Goal: Task Accomplishment & Management: Use online tool/utility

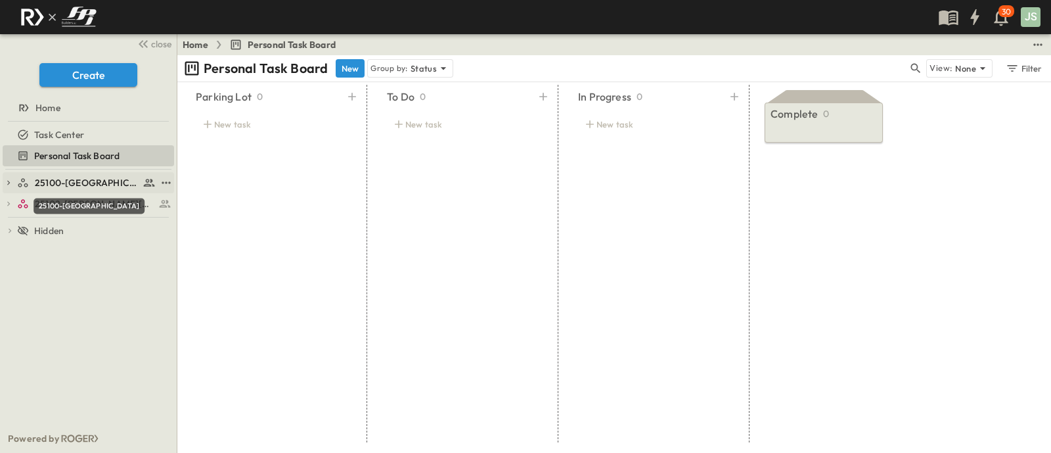
click at [83, 180] on span "25100-[GEOGRAPHIC_DATA]" at bounding box center [87, 182] width 104 height 13
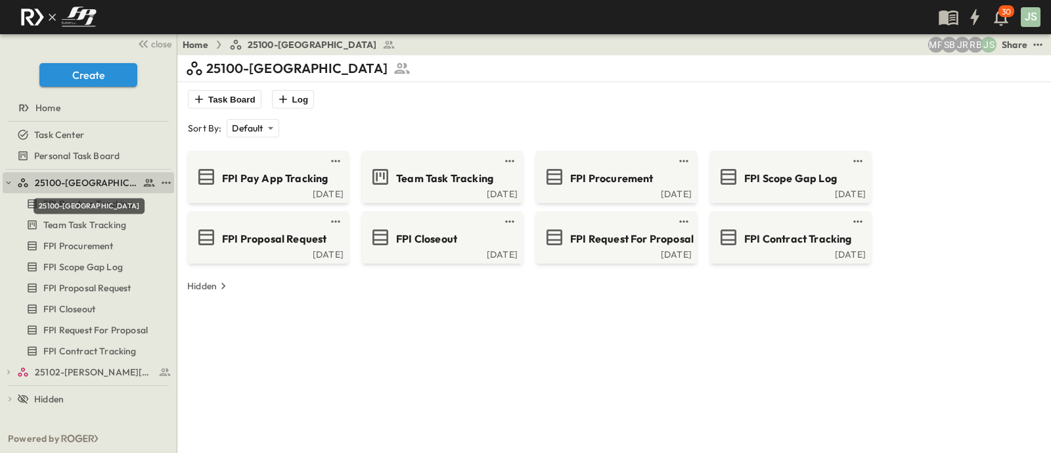
click at [61, 176] on span "25100-[GEOGRAPHIC_DATA]" at bounding box center [87, 182] width 104 height 13
click at [7, 172] on div "25100-[GEOGRAPHIC_DATA]" at bounding box center [88, 182] width 171 height 21
click at [11, 183] on icon "button" at bounding box center [8, 182] width 9 height 9
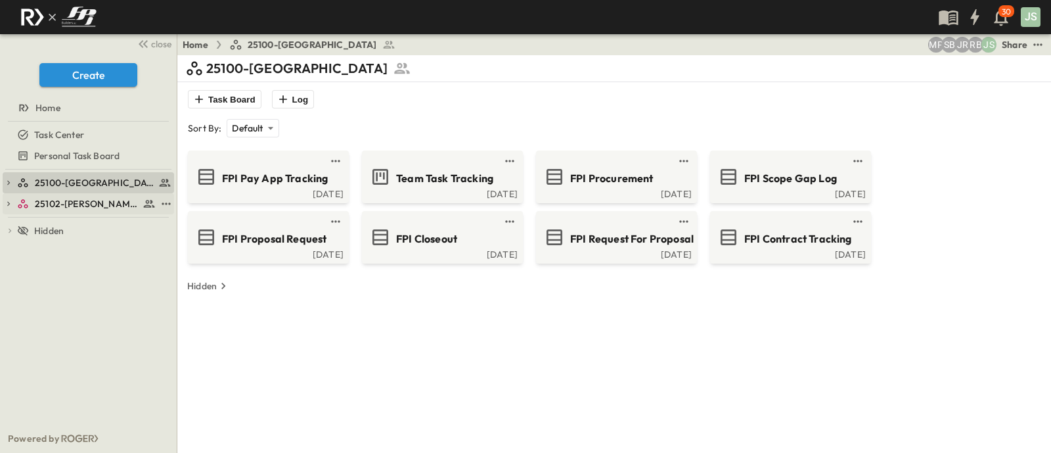
click at [7, 205] on icon "button" at bounding box center [8, 203] width 9 height 9
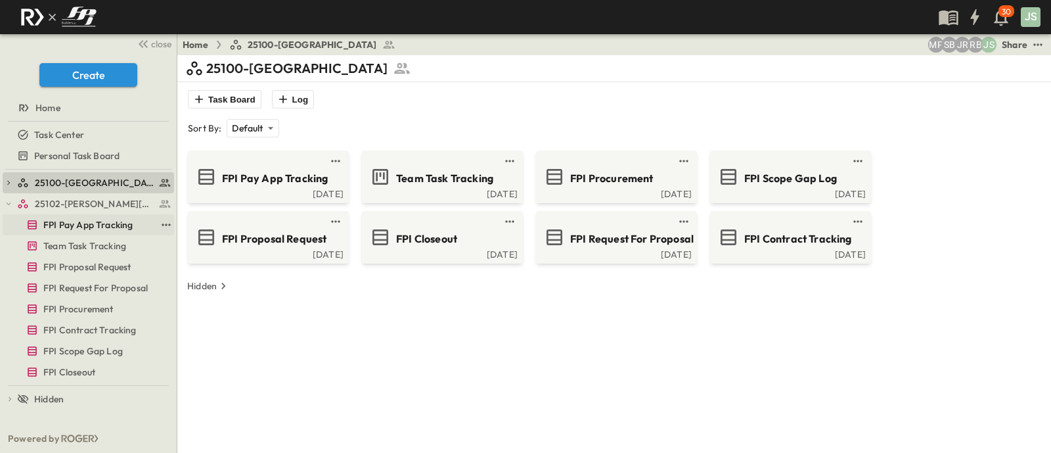
click at [45, 224] on span "FPI Pay App Tracking" at bounding box center [87, 224] width 89 height 13
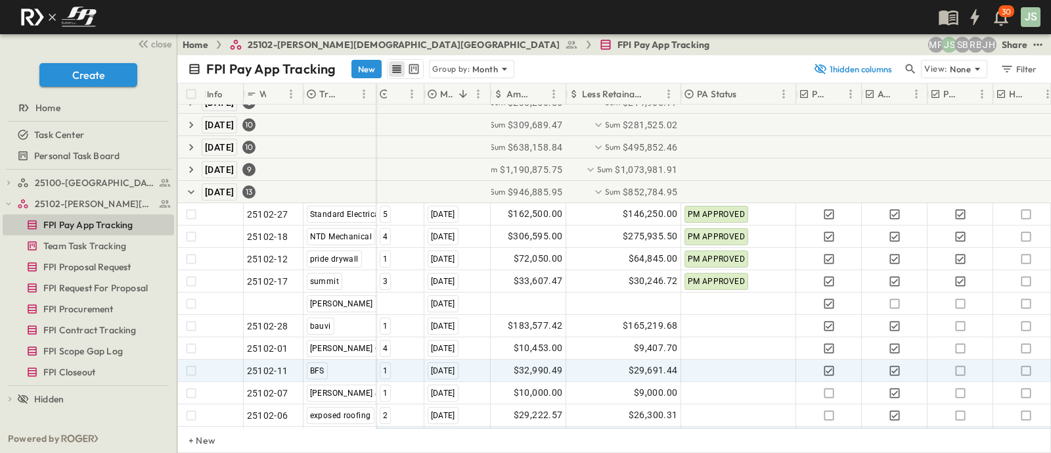
scroll to position [158, 0]
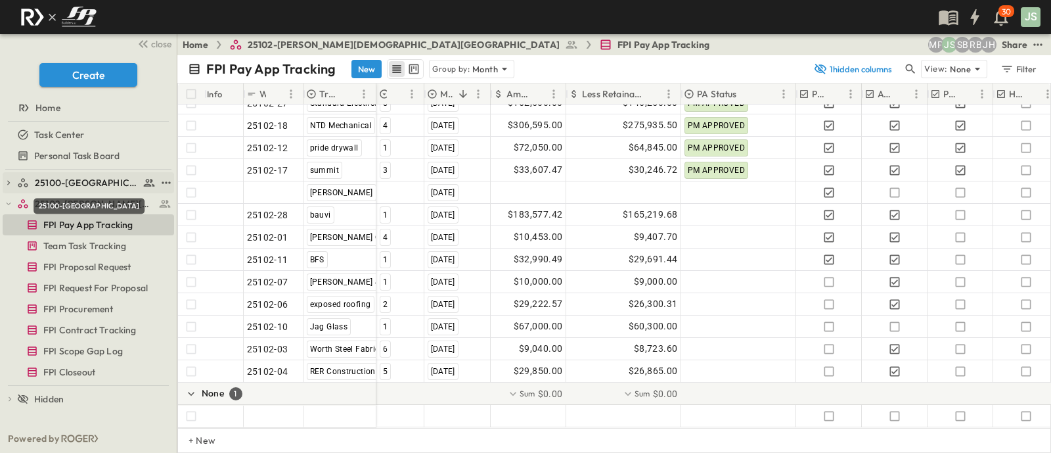
click at [88, 185] on span "25100-[GEOGRAPHIC_DATA]" at bounding box center [87, 182] width 104 height 13
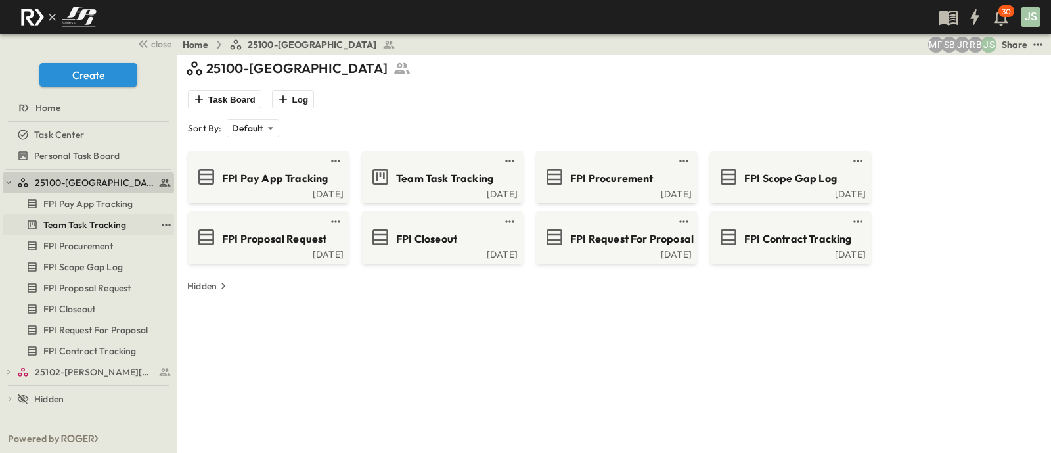
click at [83, 222] on span "Team Task Tracking" at bounding box center [84, 224] width 83 height 13
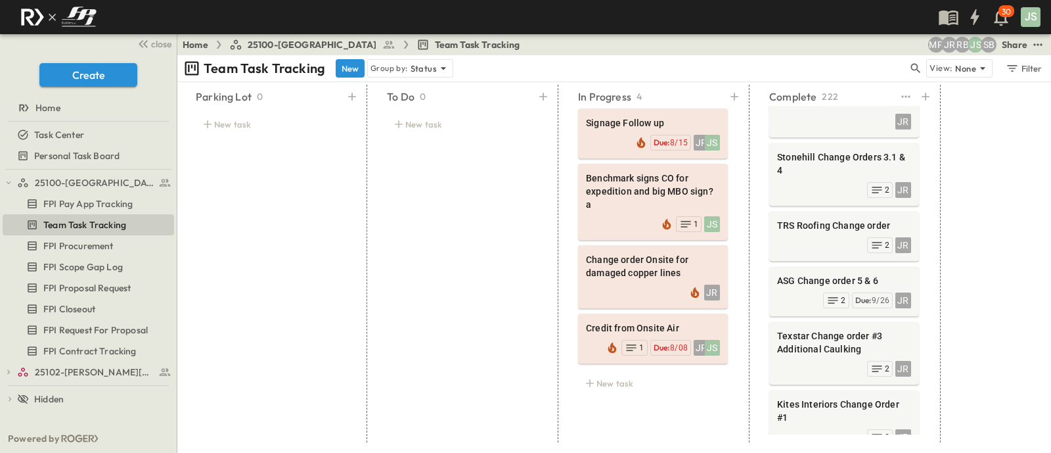
scroll to position [81, 0]
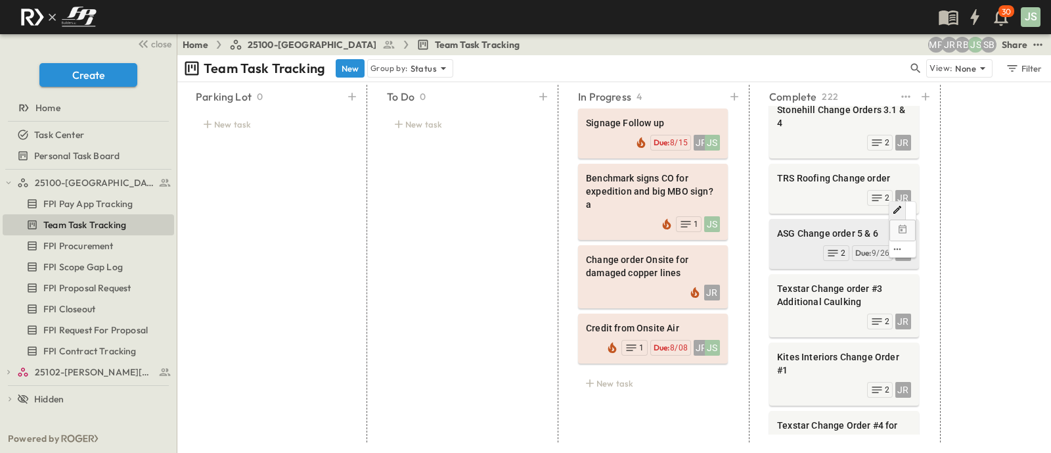
click at [780, 227] on span "ASG Change order 5 & 6" at bounding box center [844, 233] width 134 height 13
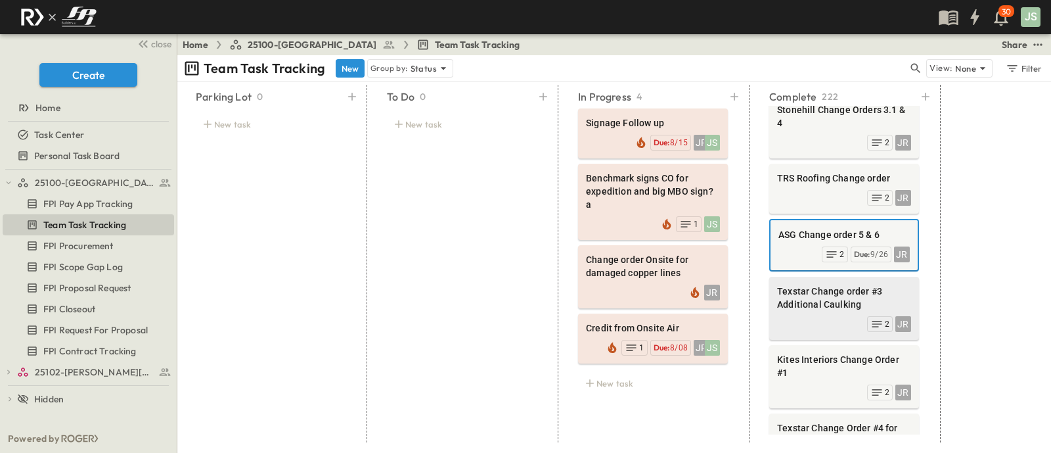
scroll to position [0, 375]
